Goal: Information Seeking & Learning: Learn about a topic

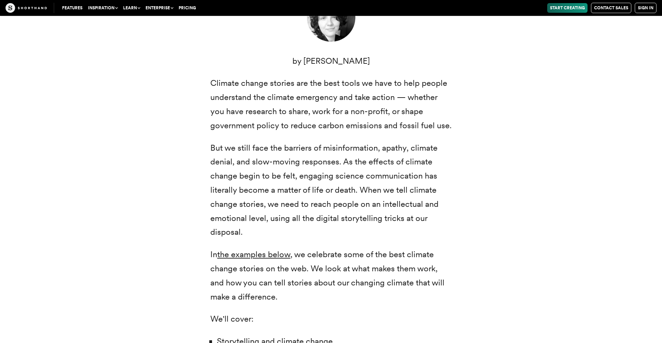
scroll to position [281, 0]
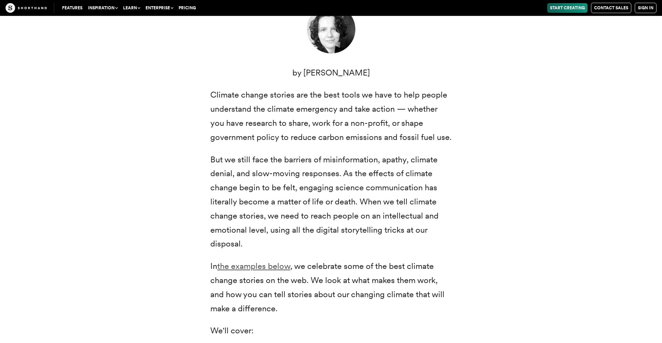
click at [258, 261] on link "the examples below" at bounding box center [253, 266] width 73 height 10
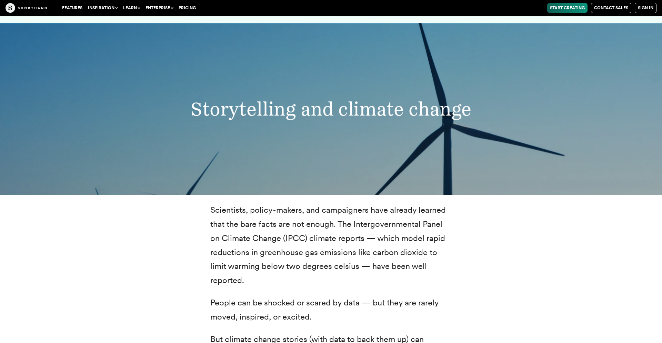
scroll to position [48, 0]
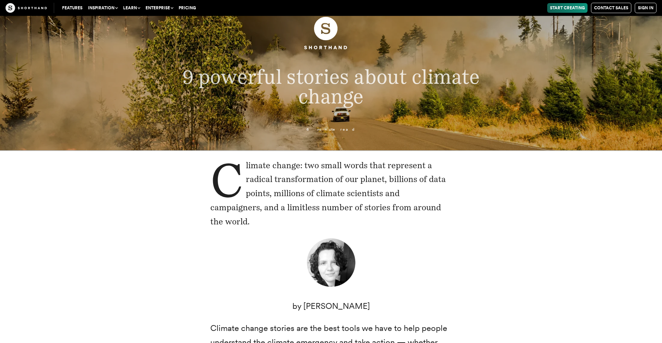
click at [322, 32] on img at bounding box center [331, 33] width 56 height 56
click at [324, 77] on span "9 powerful stories about climate change" at bounding box center [331, 85] width 298 height 43
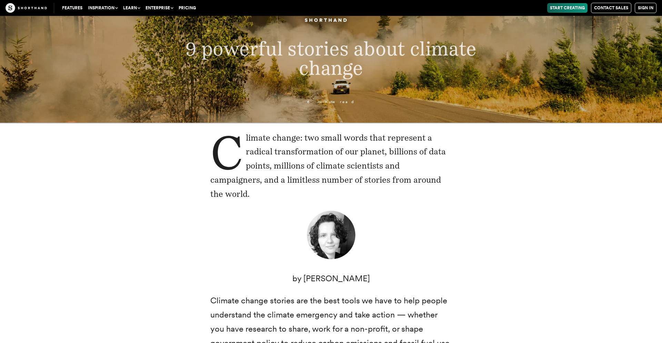
scroll to position [105, 0]
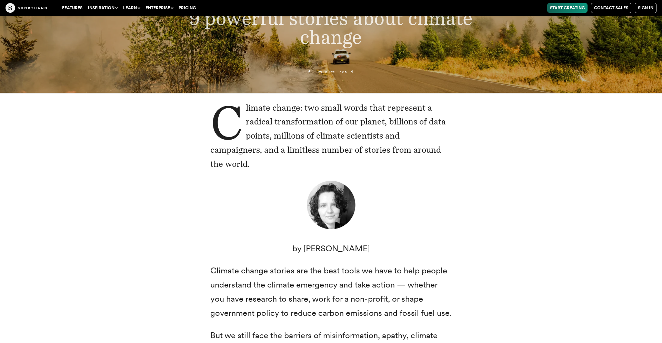
click at [340, 191] on img at bounding box center [331, 206] width 52 height 52
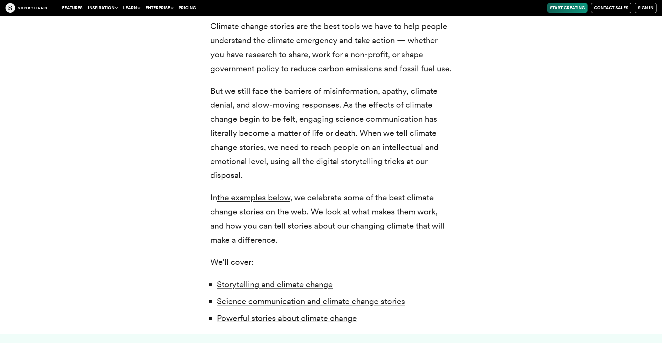
scroll to position [387, 0]
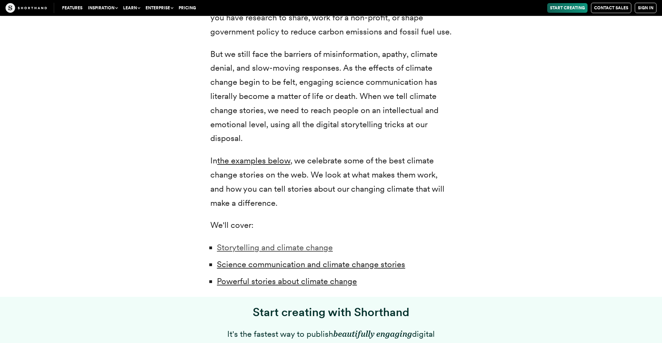
click at [260, 242] on link "Storytelling and climate change" at bounding box center [275, 247] width 116 height 10
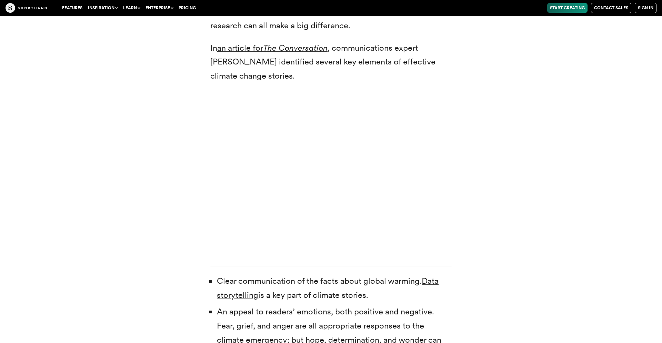
scroll to position [2158, 0]
